Goal: Check status

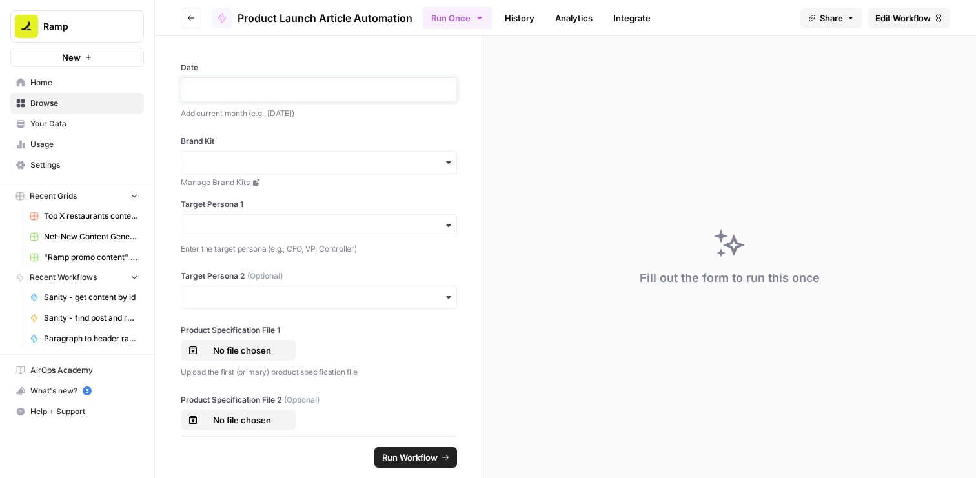
click at [410, 94] on p at bounding box center [318, 89] width 259 height 13
click at [520, 25] on link "History" at bounding box center [519, 18] width 45 height 21
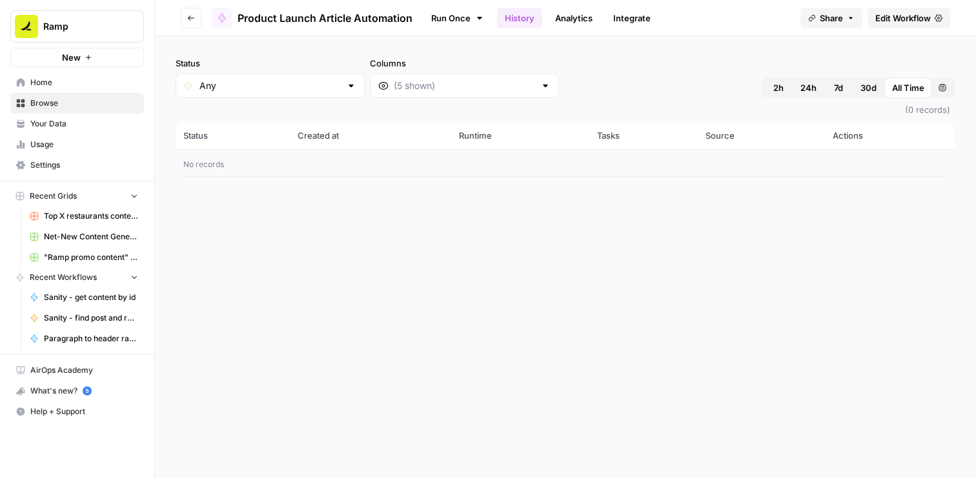
click at [526, 255] on div "Status Any Columns 2h 24h 7d 30d All Time Custom range (0 records) Status Creat…" at bounding box center [565, 257] width 821 height 442
click at [402, 58] on label "Columns" at bounding box center [464, 63] width 189 height 13
click at [402, 79] on input "Columns" at bounding box center [464, 85] width 141 height 13
